Goal: Task Accomplishment & Management: Complete application form

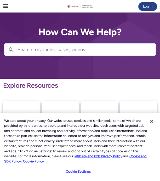
click at [148, 7] on button "Log in" at bounding box center [147, 6] width 18 height 8
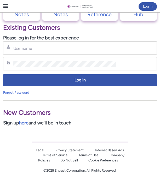
scroll to position [278, 0]
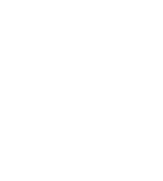
click at [88, 0] on html "Loading × Sorry to interrupt CSS Error Refresh" at bounding box center [81, 0] width 163 height 0
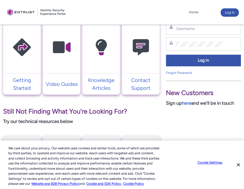
scroll to position [137, 0]
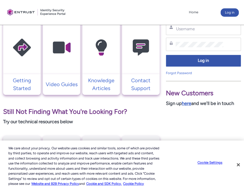
click at [163, 104] on link "here" at bounding box center [186, 104] width 9 height 6
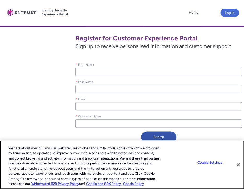
scroll to position [92, 0]
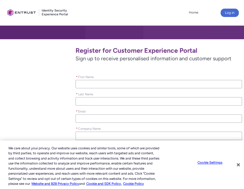
type lightning-primitive-input-simple "a"
type input "a"
click at [121, 81] on input "a" at bounding box center [158, 84] width 166 height 8
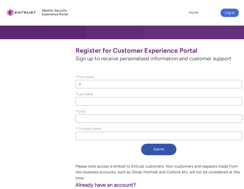
click at [121, 81] on input "a" at bounding box center [158, 84] width 166 height 8
type lightning-primitive-input-simple "al"
type input "al"
type lightning-primitive-input-simple "all"
type input "all"
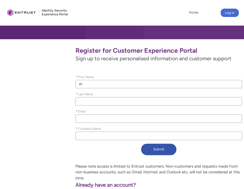
type lightning-primitive-input-simple "n"
type input "n"
type lightning-primitive-input-simple "na"
type input "na"
type lightning-primitive-input-simple "nav"
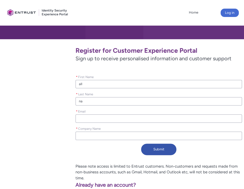
type input "nav"
type lightning-primitive-input-simple "a"
type input "a"
type lightning-primitive-input-simple "al"
type input "al"
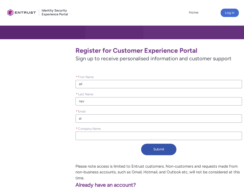
type lightning-primitive-input-simple "all"
type input "all"
type lightning-primitive-input-simple "ally"
type input "ally"
type lightning-primitive-input-simple "allyz"
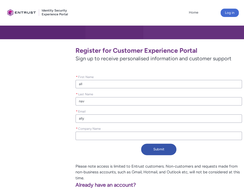
type input "allyz"
type lightning-primitive-input-simple "allyza"
type input "allyza"
type lightning-primitive-input-simple "allyzan"
type input "allyzan"
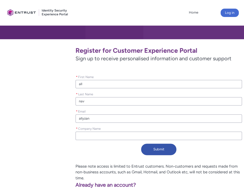
type lightning-primitive-input-simple "allyzana"
type input "allyzana"
type lightning-primitive-input-simple "allyzanav"
type input "allyzanav"
type lightning-primitive-input-simple "allyzanava"
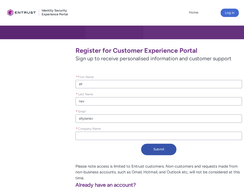
type input "allyzanava"
type lightning-primitive-input-simple "allyzanavar"
type input "allyzanavar"
type lightning-primitive-input-simple "allyzanavarr"
type input "allyzanavarr"
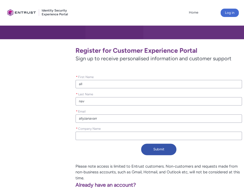
type lightning-primitive-input-simple "allyzanavarra"
type input "allyzanavarra"
type lightning-primitive-input-simple "allyzanavarra@"
type input "allyzanavarra@"
type lightning-primitive-input-simple "allyzanavarra@m"
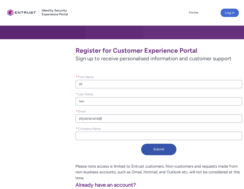
type input "allyzanavarra@m"
type lightning-primitive-input-simple "allyzanavarra@my"
type input "allyzanavarra@my"
type lightning-primitive-input-simple "allyzanavarra@myy"
type input "allyzanavarra@myy"
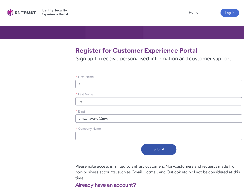
type lightning-primitive-input-simple "allyzanavarra@myya"
type input "allyzanavarra@myya"
type lightning-primitive-input-simple "allyzanavarra@myyah"
type input "allyzanavarra@myyah"
type lightning-primitive-input-simple "allyzanavarra@myyaho"
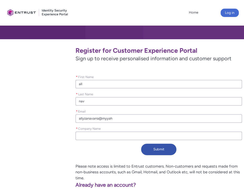
type input "allyzanavarra@myyaho"
type lightning-primitive-input-simple "allyzanavarra@myyahoo"
type input "allyzanavarra@myyahoo"
type lightning-primitive-input-simple "allyzanavarra@myyahoo."
type input "allyzanavarra@myyahoo."
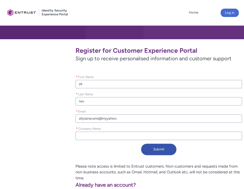
type lightning-primitive-input-simple "allyzanavarra@myyahoo.c"
type input "allyzanavarra@myyahoo.c"
type lightning-primitive-input-simple "allyzanavarra@myyahoo.co"
type input "allyzanavarra@myyahoo.co"
type lightning-primitive-input-simple "[EMAIL_ADDRESS][DOMAIN_NAME]"
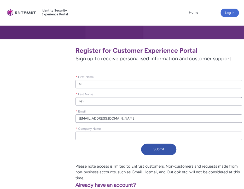
type input "[EMAIL_ADDRESS][DOMAIN_NAME]"
type lightning-primitive-input-simple "a"
type input "a"
type lightning-primitive-input-simple "as"
type input "as"
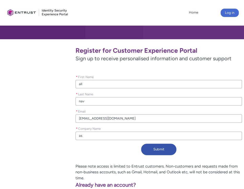
type lightning-primitive-input-simple "ask"
type input "ask"
type lightning-primitive-input-simple "askj"
type input "askj"
type lightning-primitive-input-simple "askja"
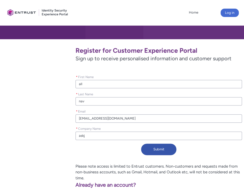
type input "askja"
type lightning-primitive-input-simple "askjan"
type input "askjan"
type lightning-primitive-input-simple "askjani"
type input "askjani"
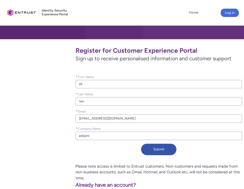
type lightning-primitive-input-simple "askjanic"
type input "askjanic"
type lightning-primitive-input-simple "askjanice"
type input "askjanice"
click at [156, 147] on button "Submit" at bounding box center [158, 149] width 35 height 11
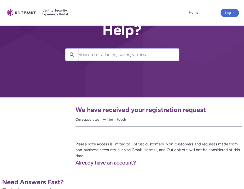
scroll to position [31, 0]
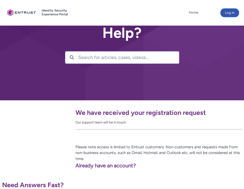
click at [225, 12] on button "Log in" at bounding box center [229, 13] width 18 height 8
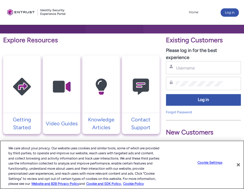
scroll to position [98, 0]
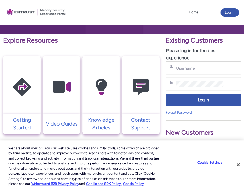
drag, startPoint x: 180, startPoint y: 72, endPoint x: 181, endPoint y: 68, distance: 4.0
click at [181, 68] on div "Username" at bounding box center [203, 67] width 75 height 13
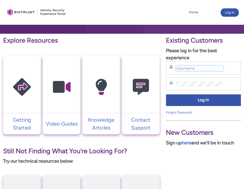
click at [181, 68] on input "Username" at bounding box center [199, 68] width 48 height 5
type input "[EMAIL_ADDRESS][DOMAIN_NAME]"
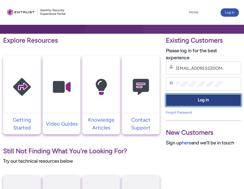
click at [211, 97] on div "allyzanavarra@myyahoo.com Username Password Log in Forgot Password" at bounding box center [203, 88] width 75 height 54
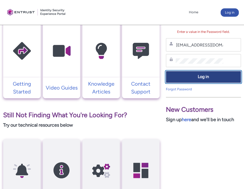
scroll to position [133, 0]
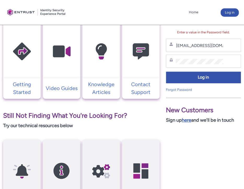
click at [191, 120] on link "here" at bounding box center [186, 120] width 9 height 6
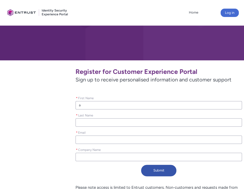
scroll to position [66, 0]
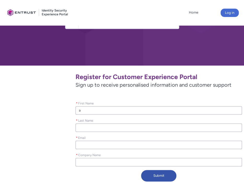
click at [135, 110] on input "a" at bounding box center [158, 110] width 166 height 8
type lightning-primitive-input-simple "al"
type input "al"
type lightning-primitive-input-simple "all"
type input "all"
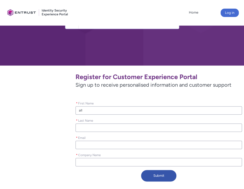
type lightning-primitive-input-simple "alll"
type input "alll"
type lightning-primitive-input-simple "all"
type input "all"
type lightning-primitive-input-simple "ally"
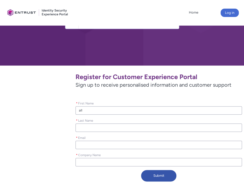
type input "ally"
type lightning-primitive-input-simple "n"
type input "n"
type lightning-primitive-input-simple "nA"
type input "nA"
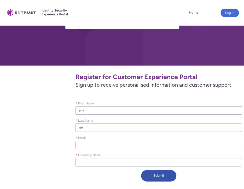
type lightning-primitive-input-simple "nAV"
type input "nAV"
type lightning-primitive-input-simple "nA"
type input "nA"
type lightning-primitive-input-simple "n"
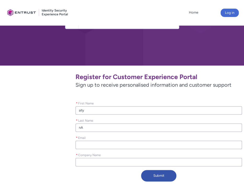
type input "n"
type lightning-primitive-input-simple "na"
type input "na"
type lightning-primitive-input-simple "nav"
type input "nav"
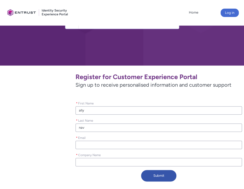
type lightning-primitive-input-simple "a"
type input "a"
type lightning-primitive-input-simple "al"
type input "al"
type lightning-primitive-input-simple "[EMAIL_ADDRESS][DOMAIN_NAME]"
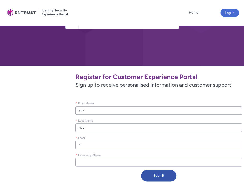
type input "[EMAIL_ADDRESS][DOMAIN_NAME]"
click at [118, 162] on input "* Company Name" at bounding box center [158, 162] width 166 height 8
type lightning-primitive-input-simple "a"
type input "a"
type lightning-primitive-input-simple "as"
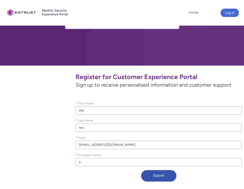
type input "as"
type lightning-primitive-input-simple "askjanice"
type input "askjanice"
click at [150, 176] on button "Submit" at bounding box center [158, 175] width 35 height 11
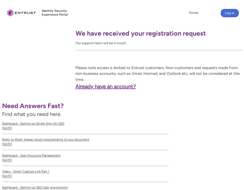
scroll to position [111, 0]
